Goal: Information Seeking & Learning: Learn about a topic

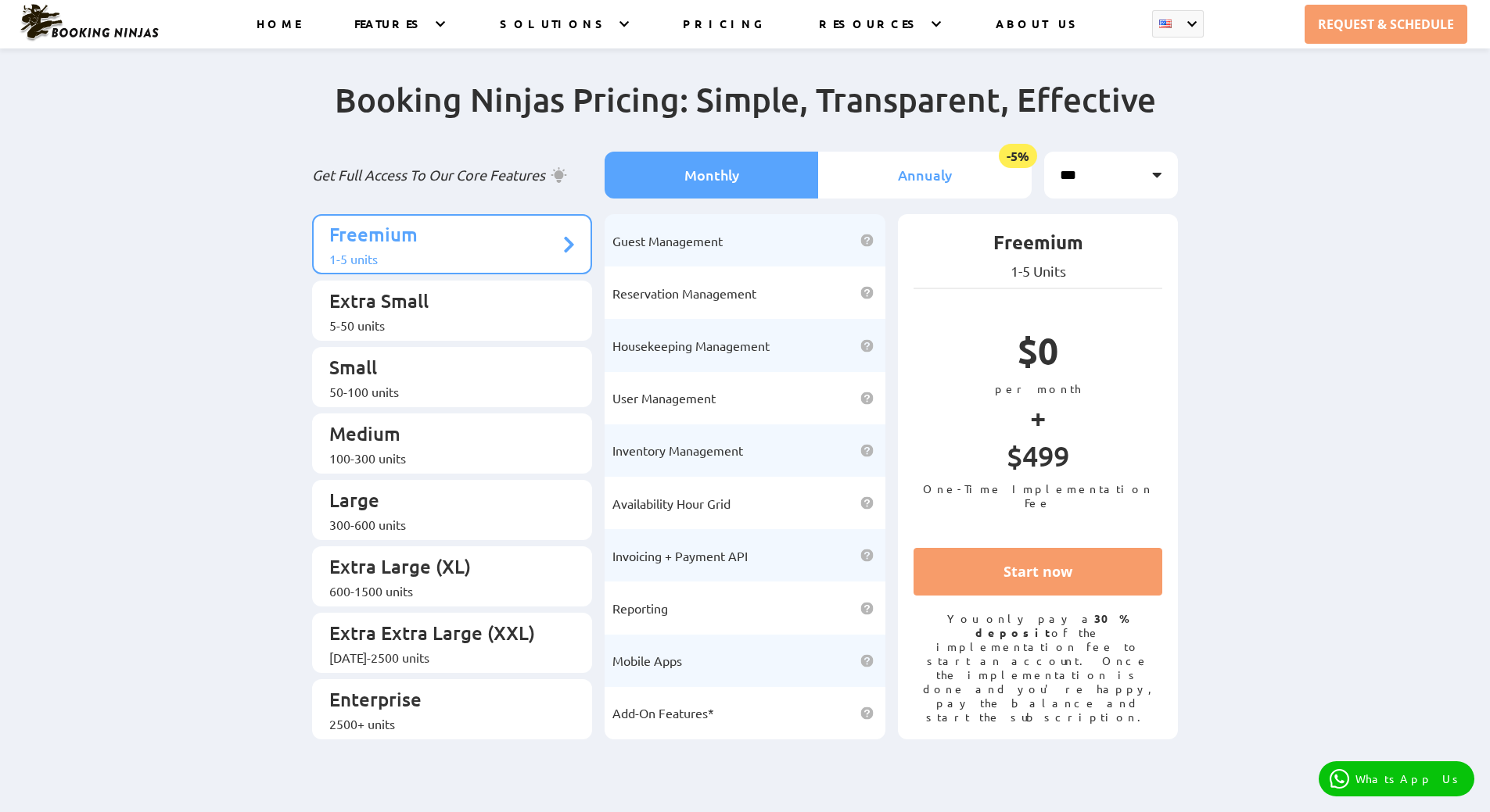
click at [894, 165] on li "Annualy -5%" at bounding box center [925, 175] width 214 height 47
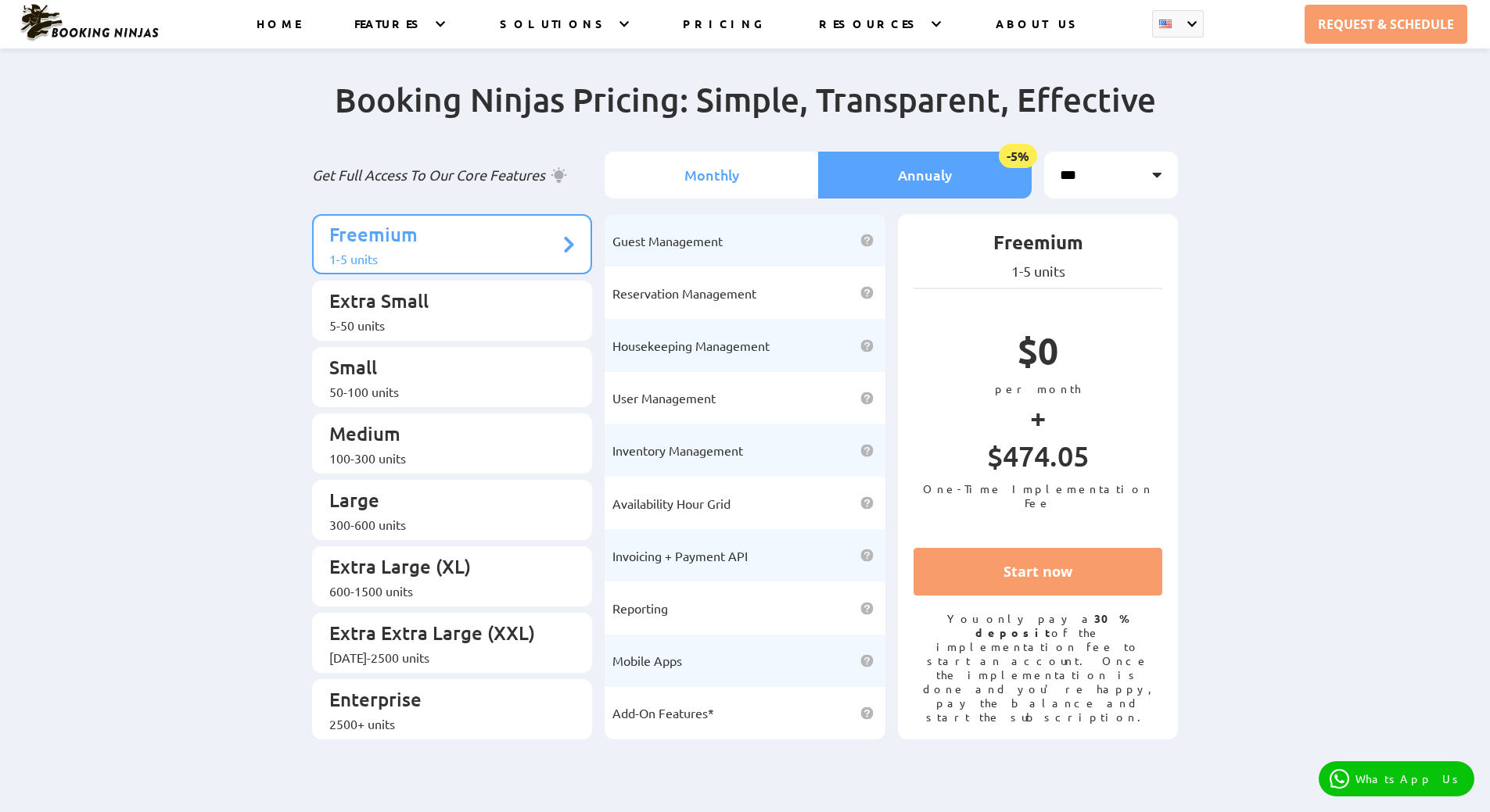
click at [685, 171] on li "Monthly" at bounding box center [712, 175] width 214 height 47
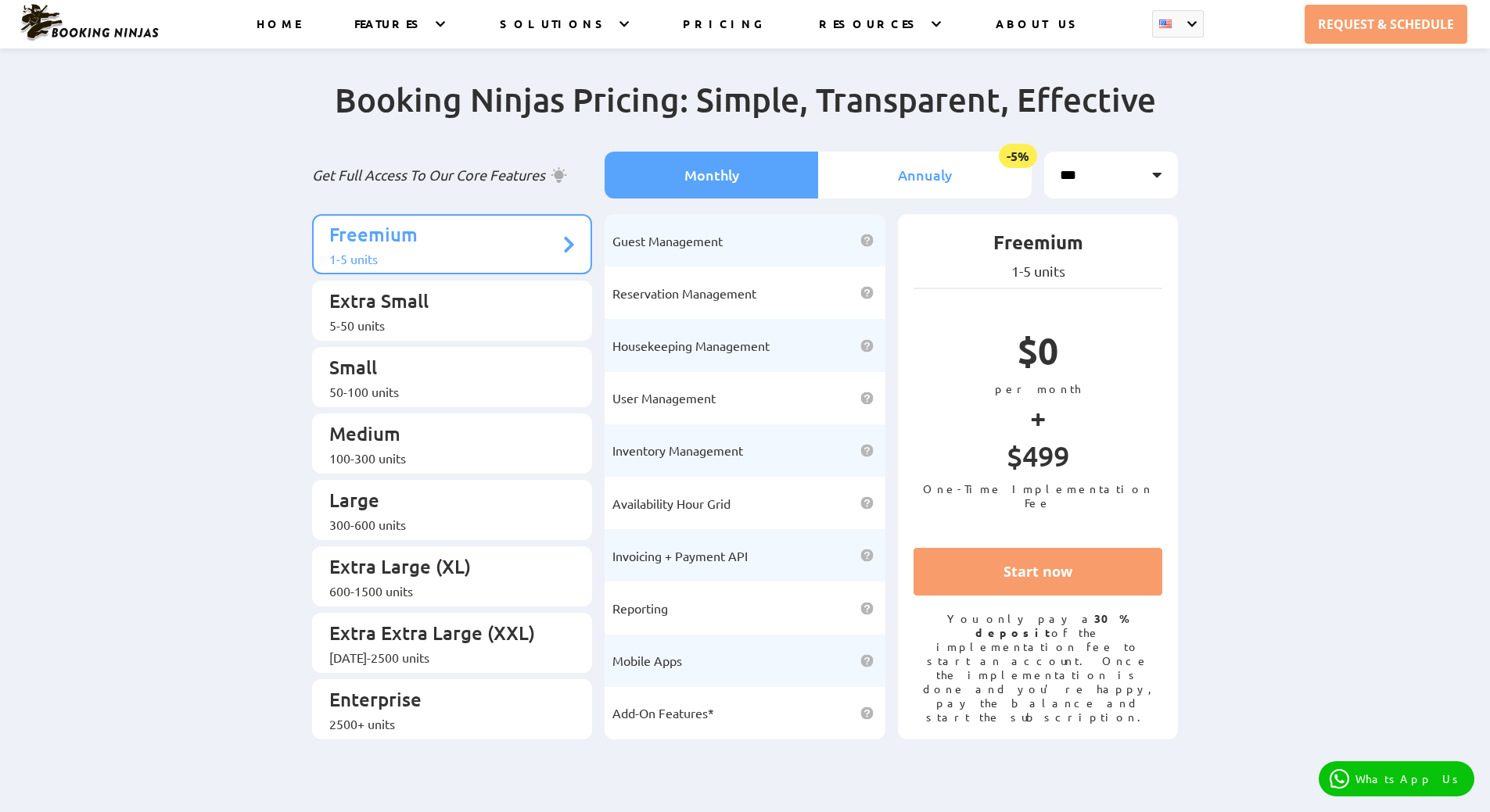
click at [876, 172] on li "Annualy -5%" at bounding box center [925, 175] width 214 height 47
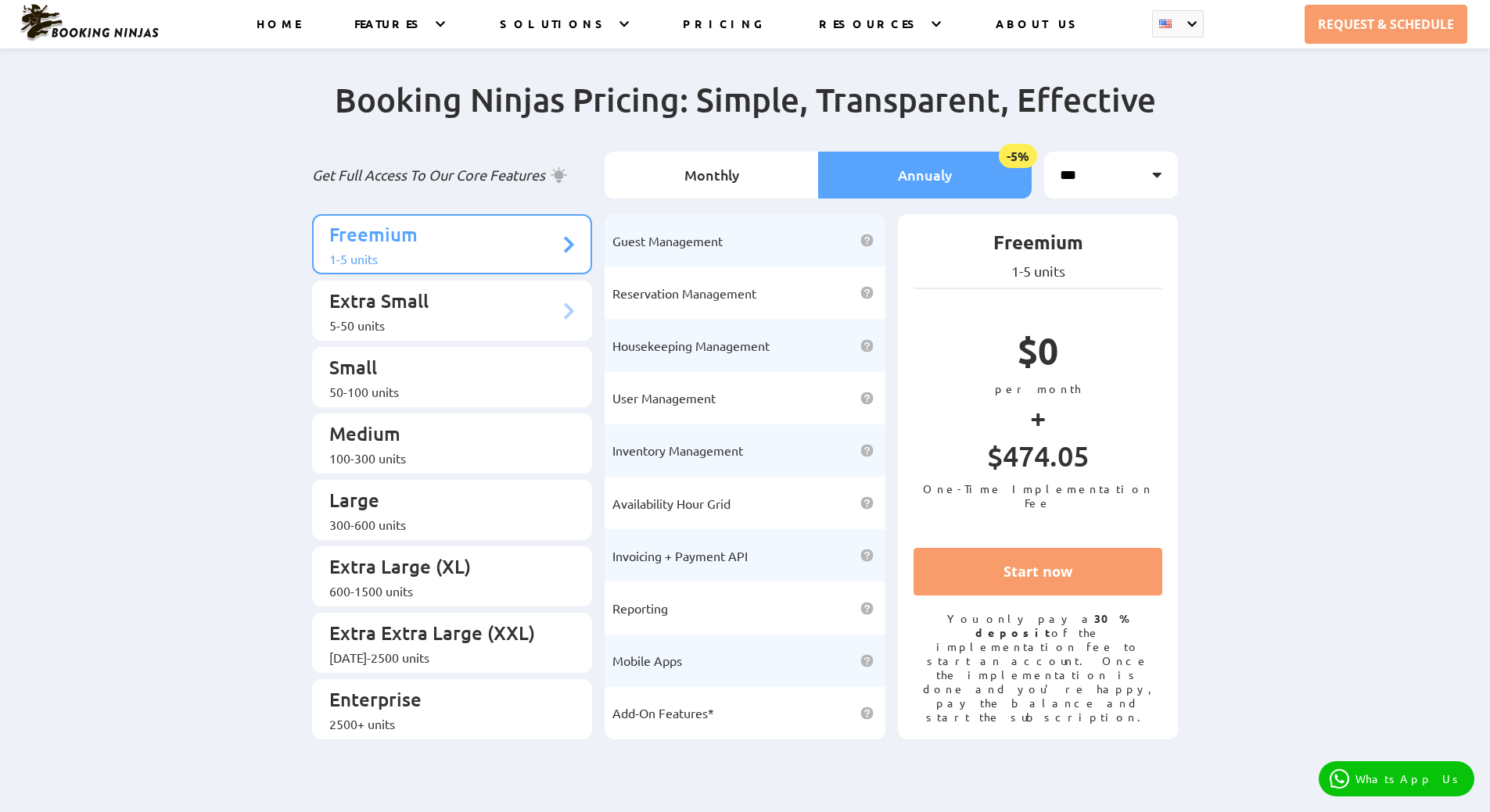
click at [453, 297] on p "Extra Small" at bounding box center [444, 302] width 231 height 29
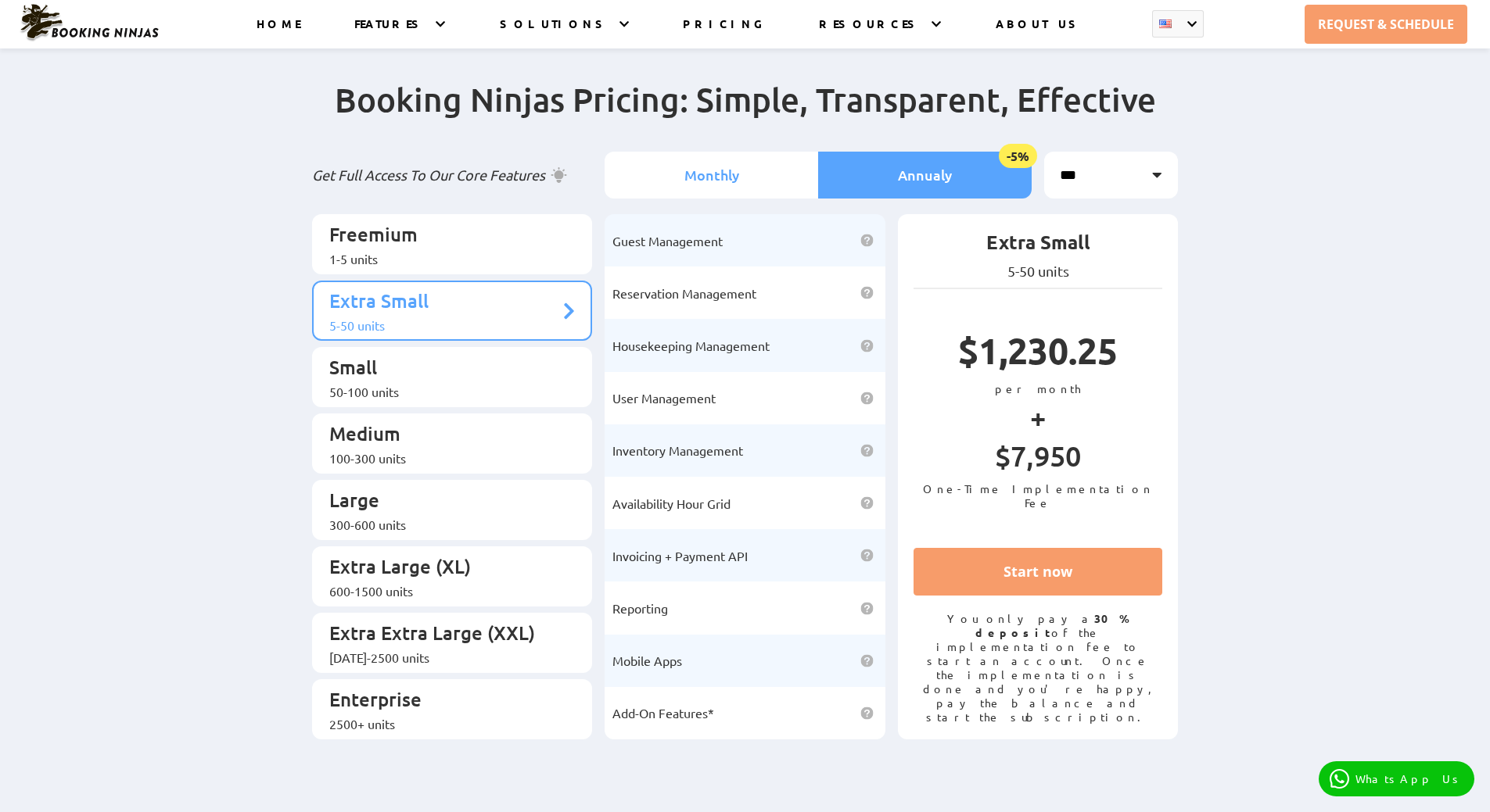
click at [760, 173] on li "Monthly" at bounding box center [712, 175] width 214 height 47
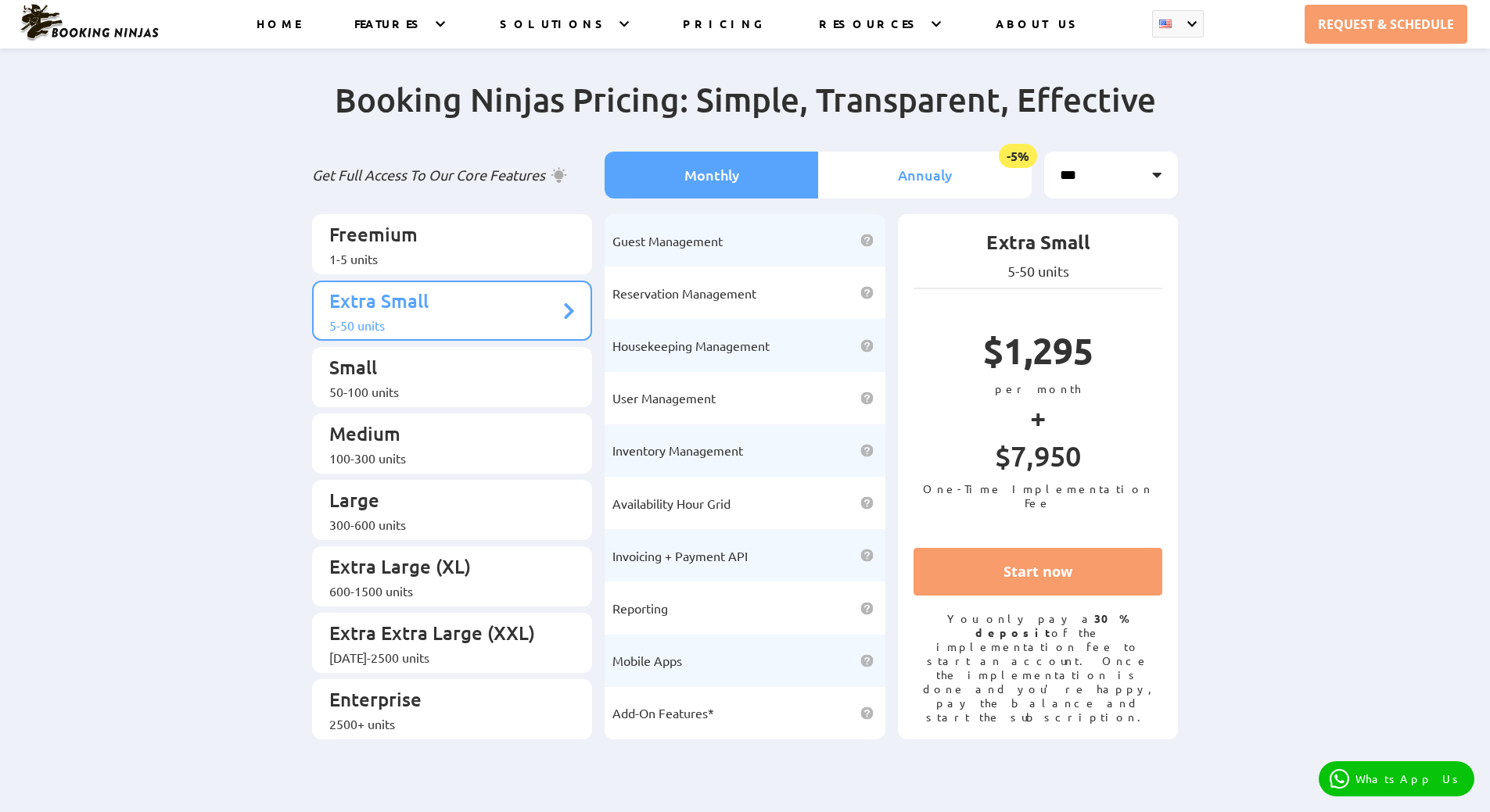
click at [871, 169] on li "Annualy -5%" at bounding box center [925, 175] width 214 height 47
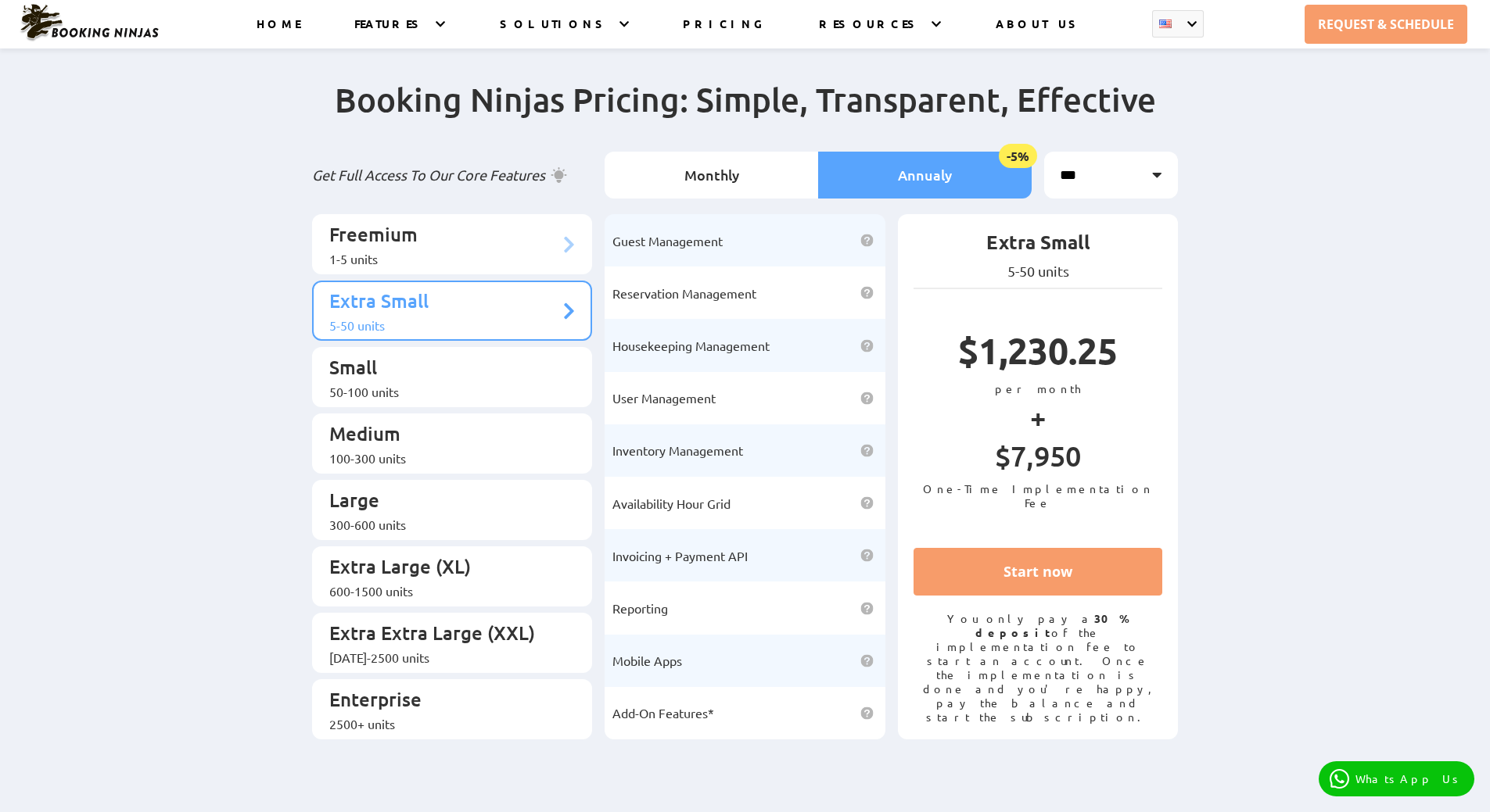
click at [488, 225] on p "Freemium" at bounding box center [444, 236] width 231 height 29
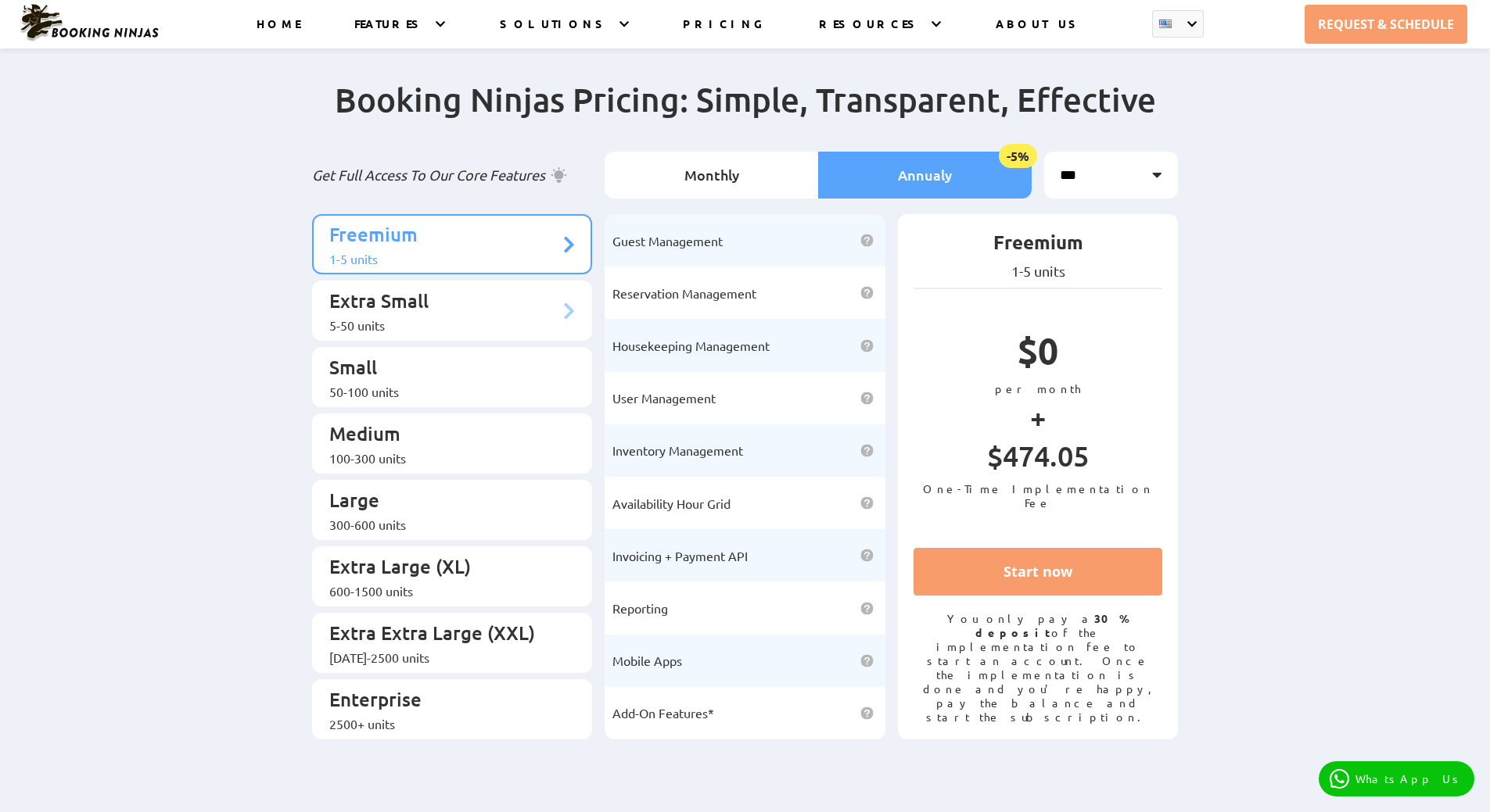
click at [485, 281] on li "Extra Small 5-50 units" at bounding box center [452, 311] width 281 height 60
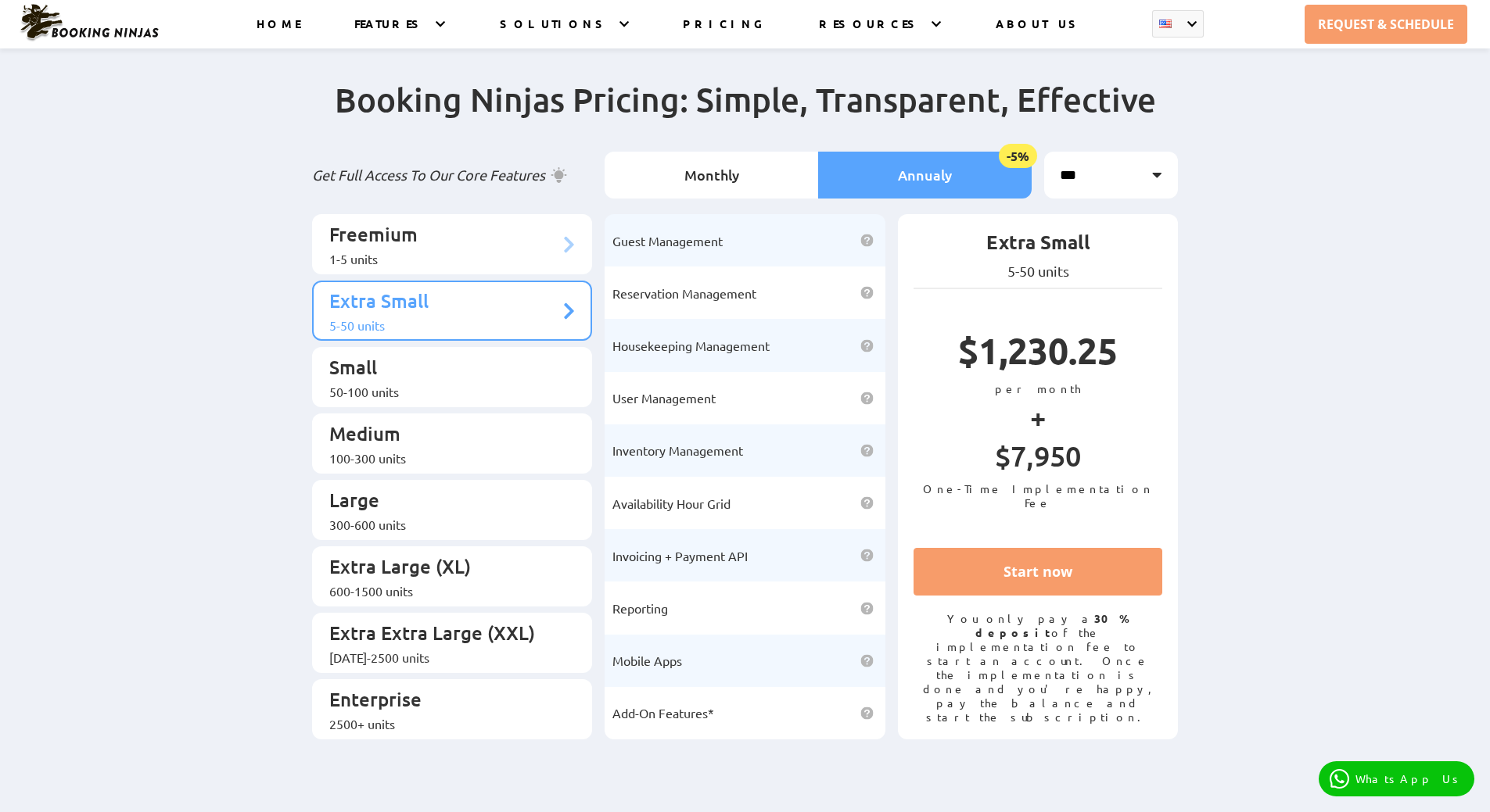
click at [487, 234] on p "Freemium" at bounding box center [444, 236] width 231 height 29
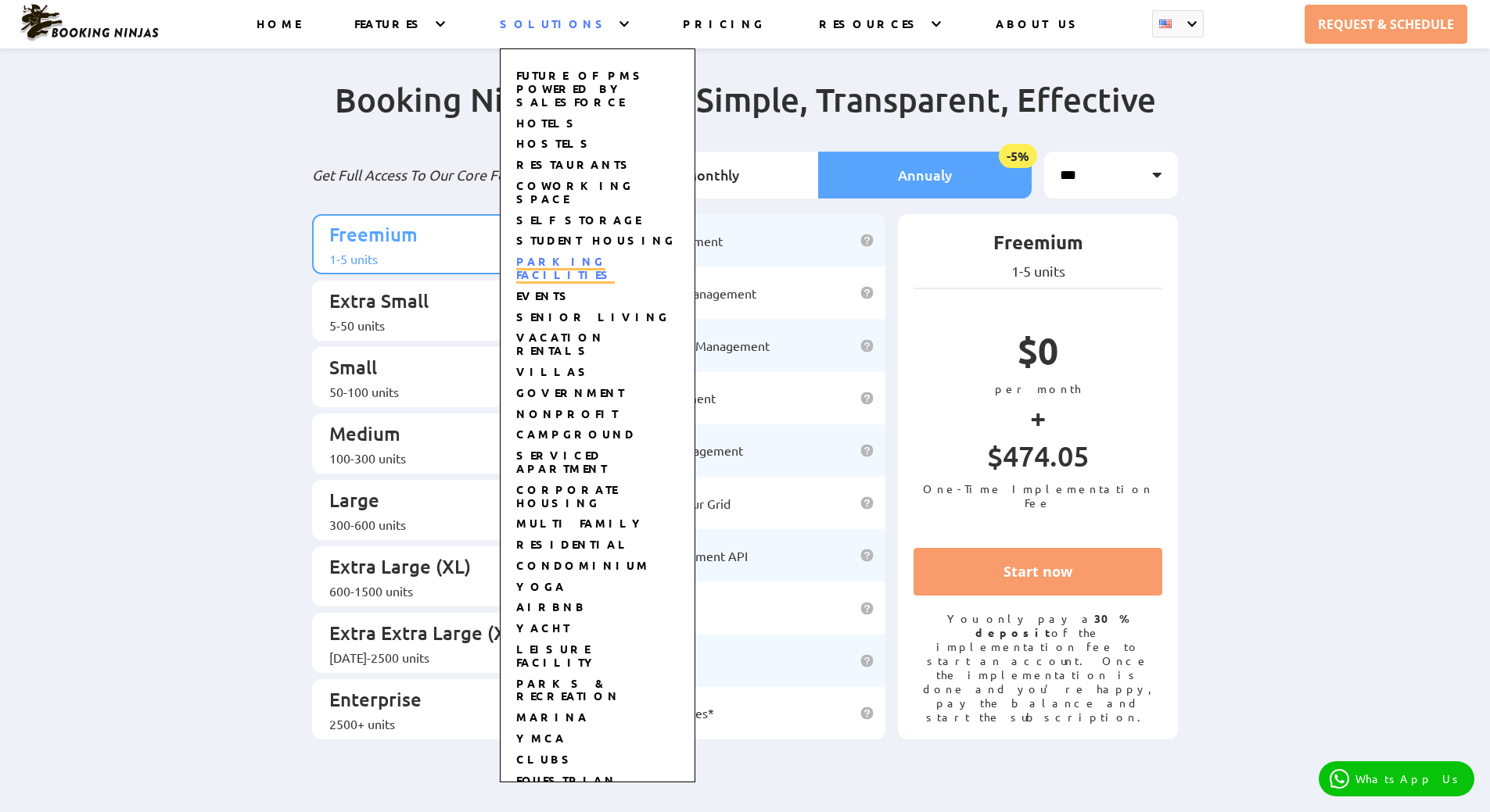
click at [612, 254] on link "PARKING FACILITIES" at bounding box center [565, 269] width 99 height 30
